Goal: Navigation & Orientation: Find specific page/section

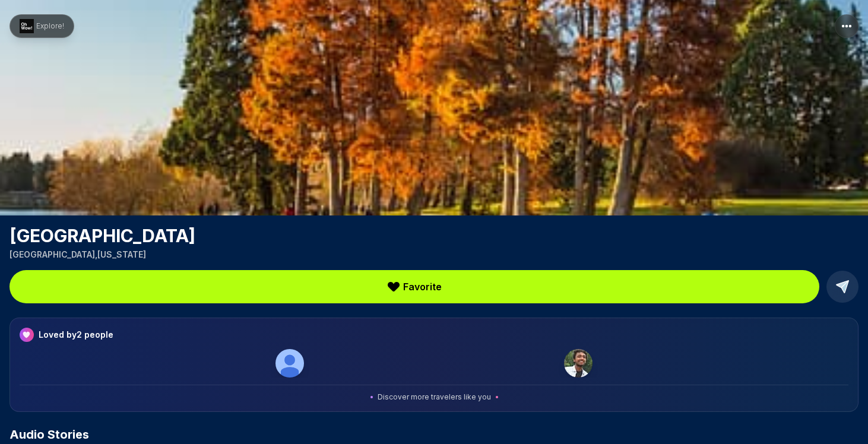
click at [50, 26] on span "Explore!" at bounding box center [50, 26] width 28 height 10
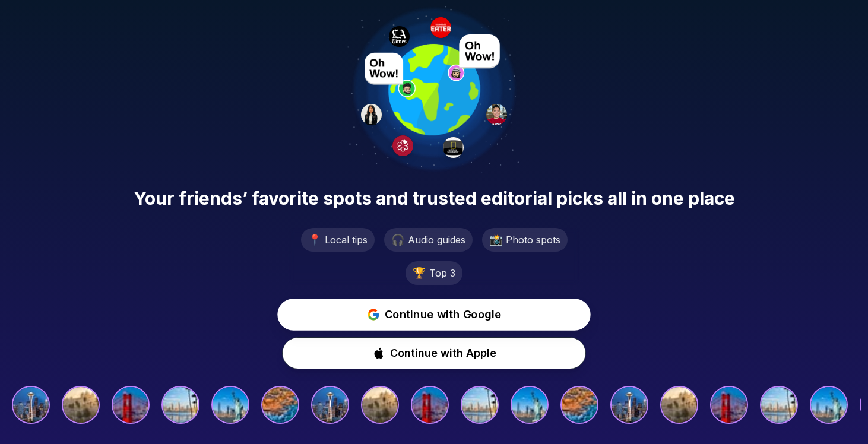
click at [442, 319] on span "Continue with Google" at bounding box center [443, 314] width 117 height 17
click at [437, 318] on span "Continue with Google" at bounding box center [443, 314] width 116 height 17
click at [433, 311] on span "Continue with Google" at bounding box center [443, 314] width 114 height 17
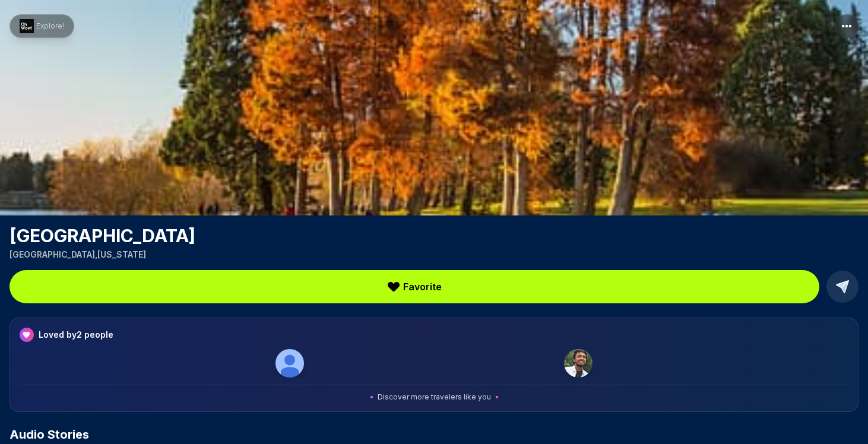
click at [582, 366] on img at bounding box center [578, 363] width 29 height 29
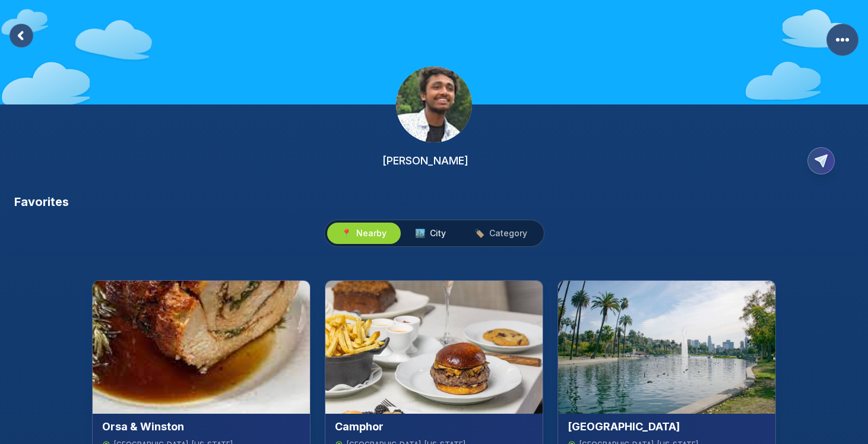
click at [428, 236] on span "🏙️ City" at bounding box center [430, 233] width 31 height 12
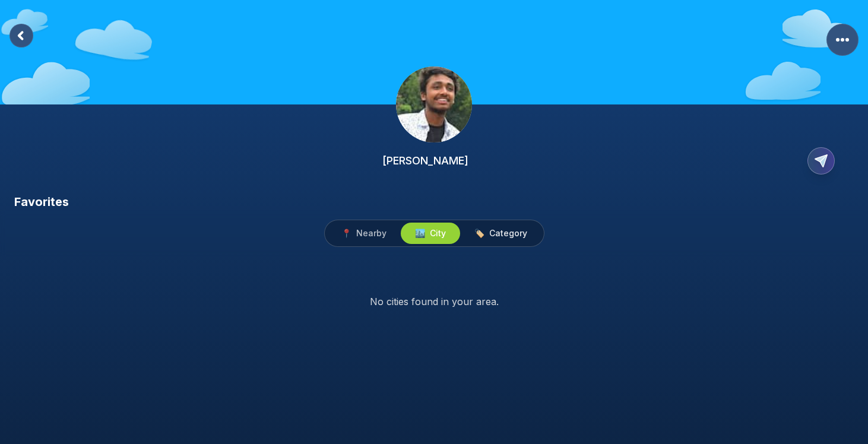
click at [505, 233] on span "Category" at bounding box center [508, 233] width 38 height 12
click at [378, 229] on span "Nearby" at bounding box center [371, 233] width 30 height 12
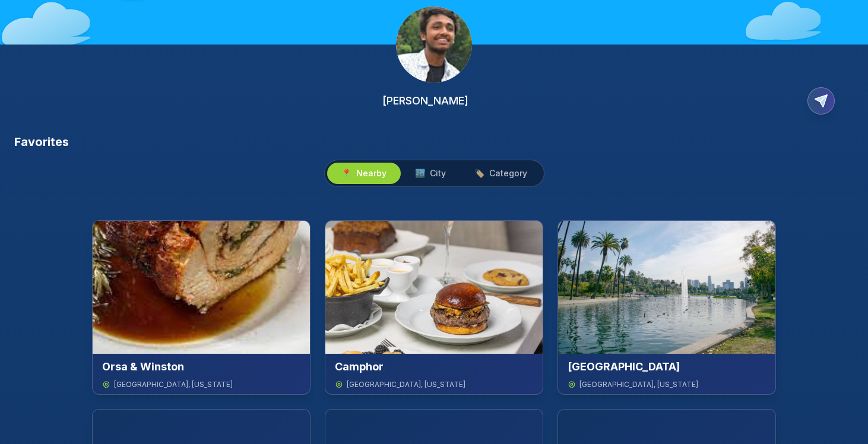
scroll to position [192, 0]
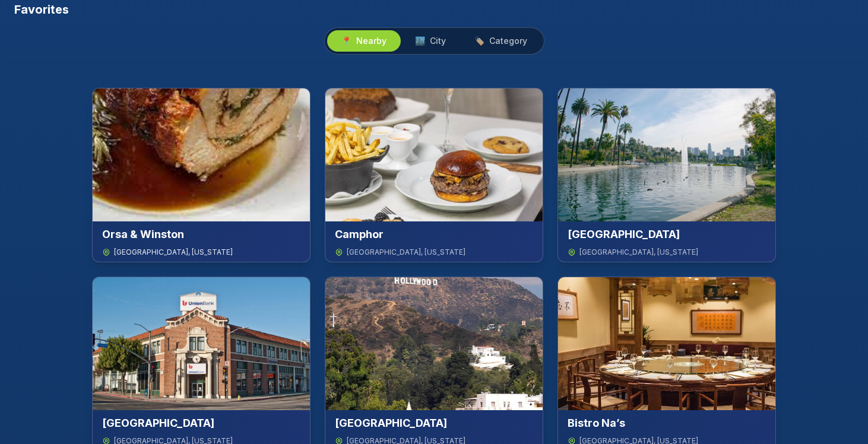
click at [200, 169] on img at bounding box center [201, 154] width 217 height 133
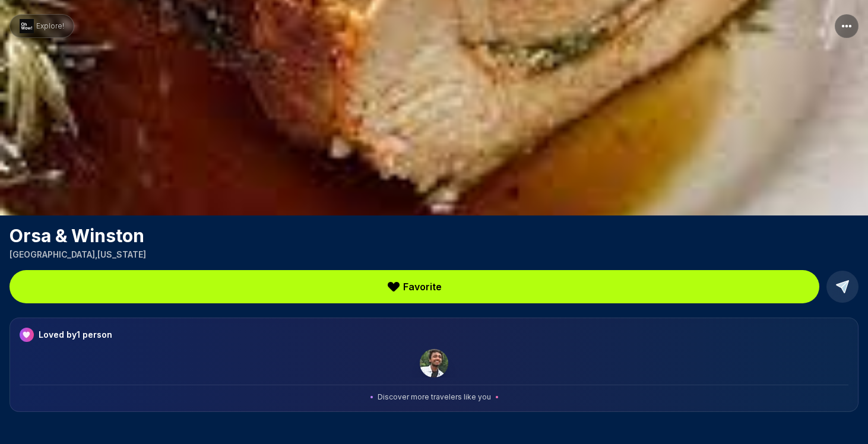
click at [432, 360] on img at bounding box center [434, 363] width 29 height 29
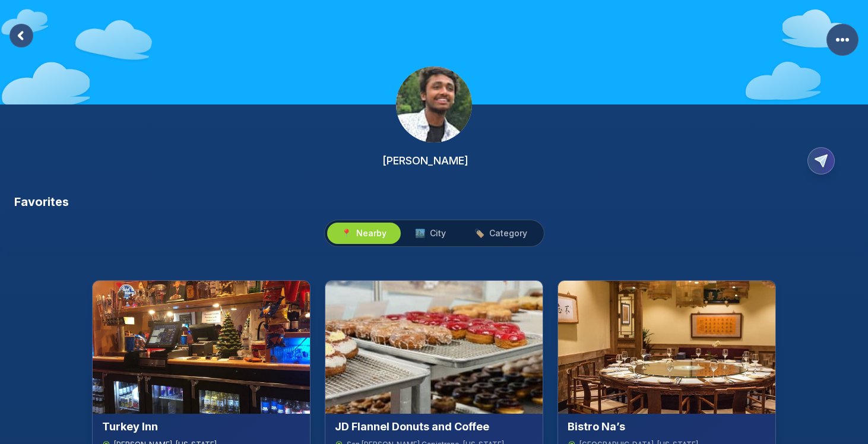
click at [222, 347] on img at bounding box center [201, 347] width 217 height 133
